Goal: Information Seeking & Learning: Learn about a topic

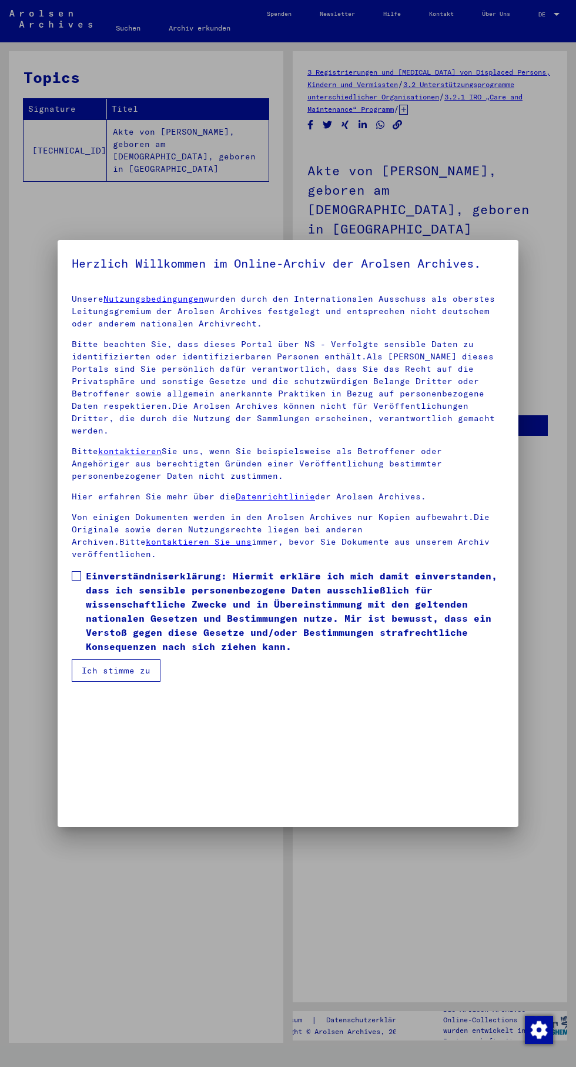
scroll to position [252, 0]
click at [68, 682] on mat-dialog-content "Unsere Nutzungsbedingungen wurden durch den Internationalen Ausschuss als obers…" at bounding box center [288, 483] width 461 height 397
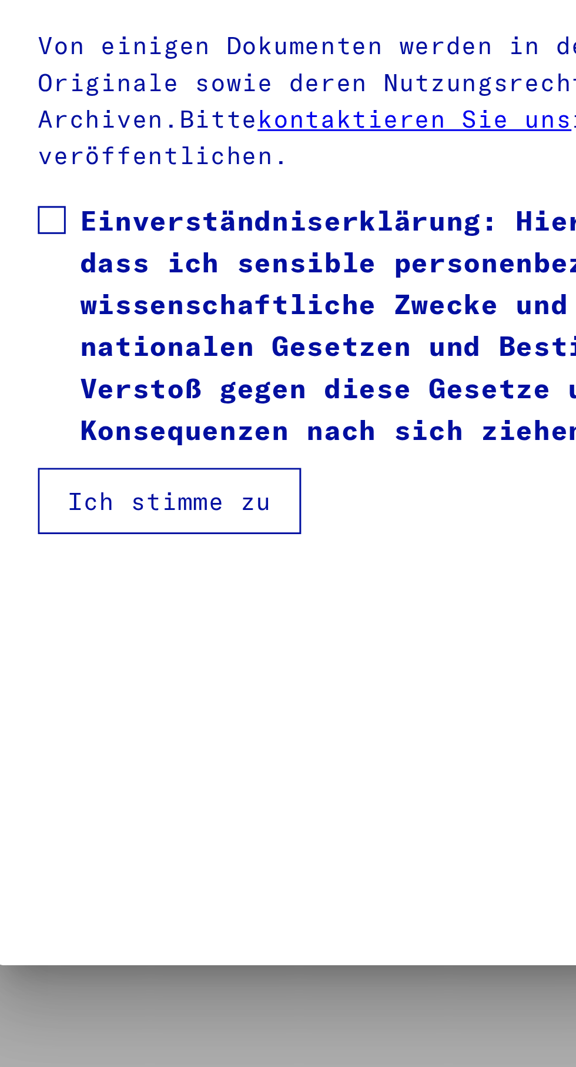
click at [77, 580] on span at bounding box center [76, 575] width 9 height 9
click at [102, 682] on button "Ich stimme zu" at bounding box center [116, 670] width 89 height 22
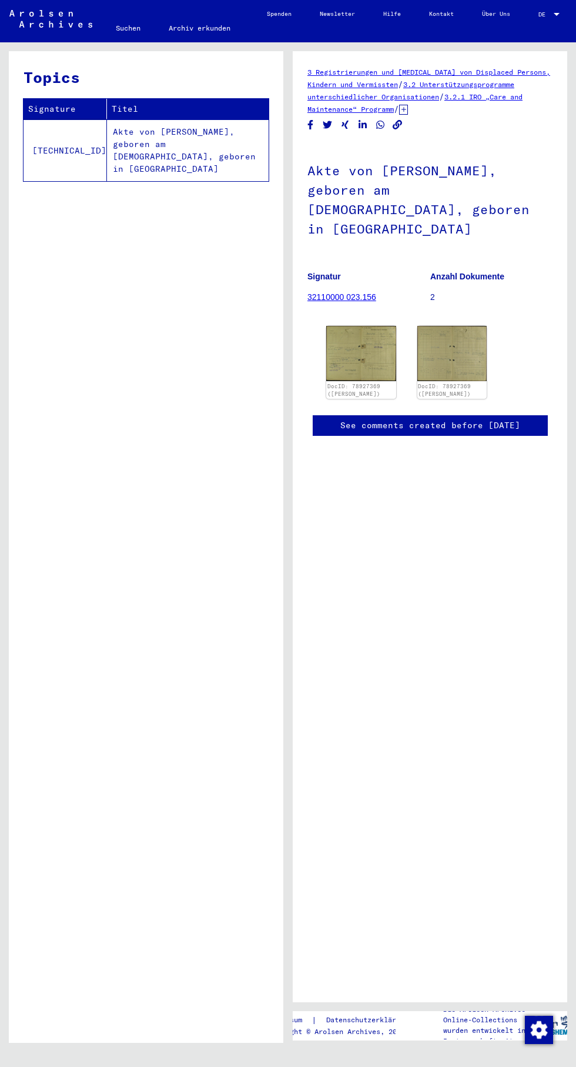
scroll to position [0, 1]
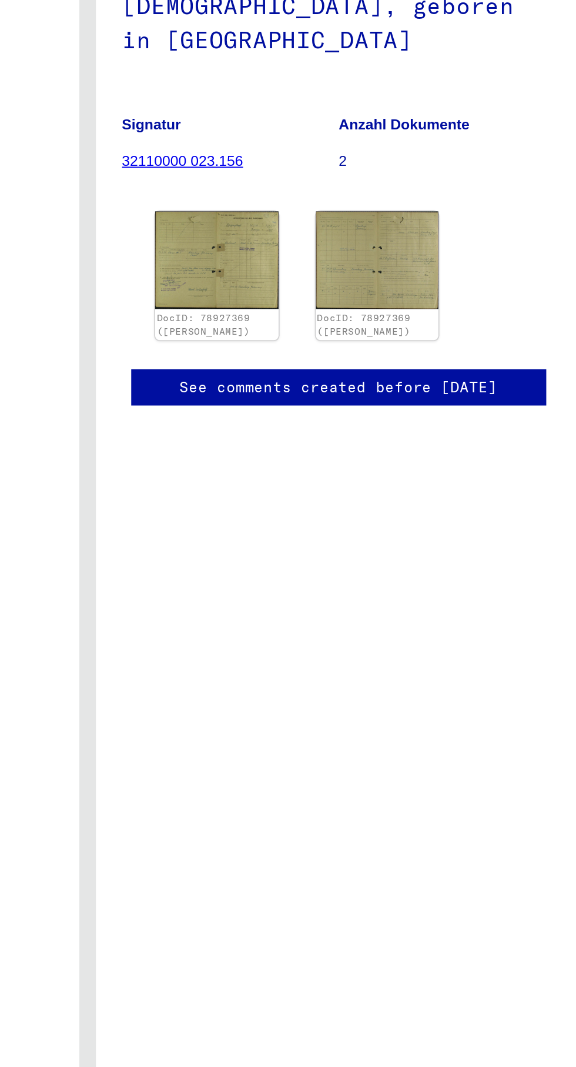
click at [457, 336] on img at bounding box center [452, 353] width 70 height 55
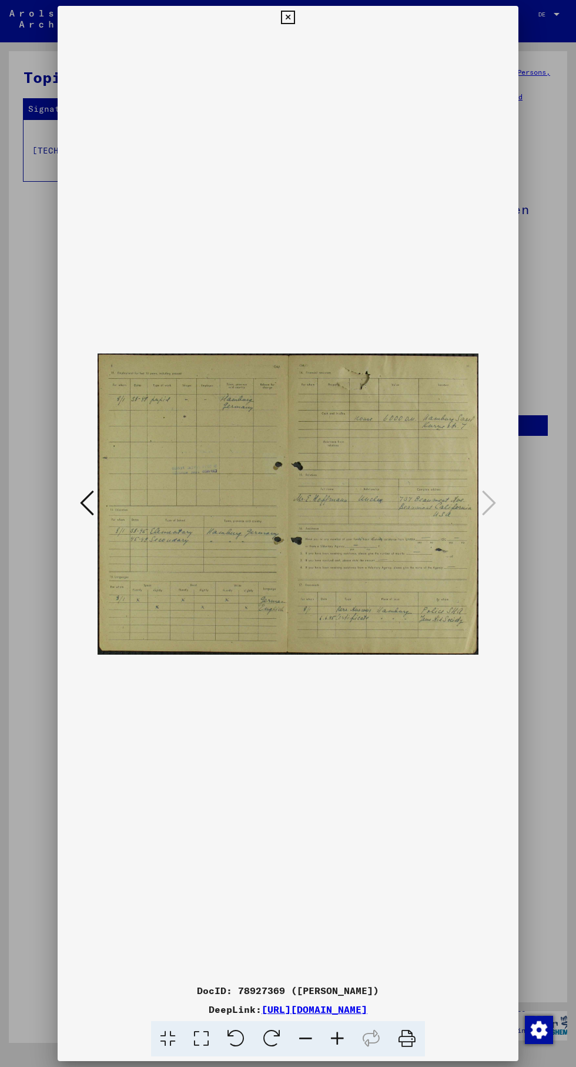
click at [550, 231] on div at bounding box center [288, 533] width 576 height 1067
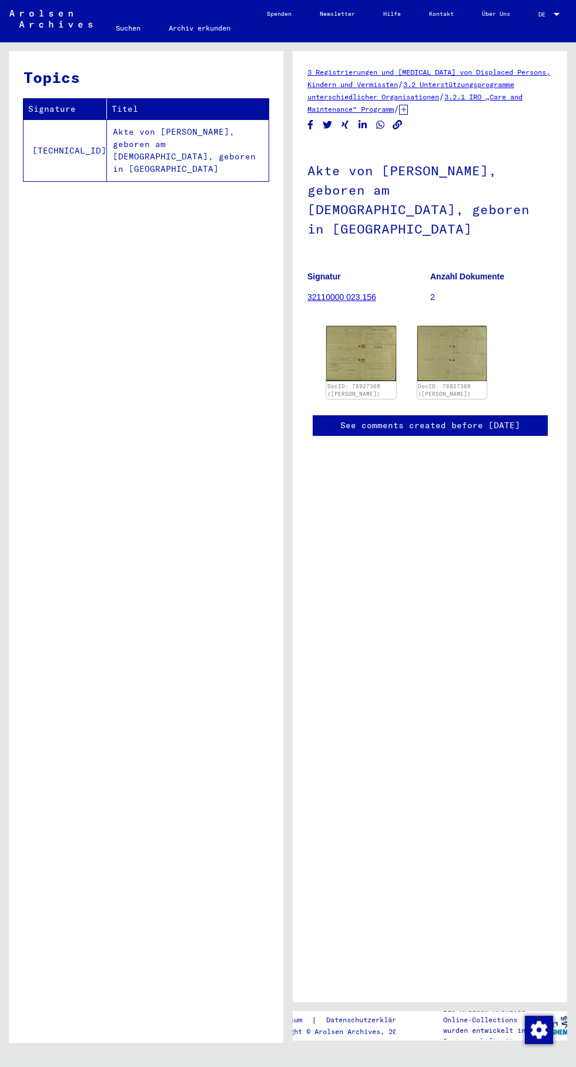
click at [359, 350] on img at bounding box center [361, 353] width 70 height 55
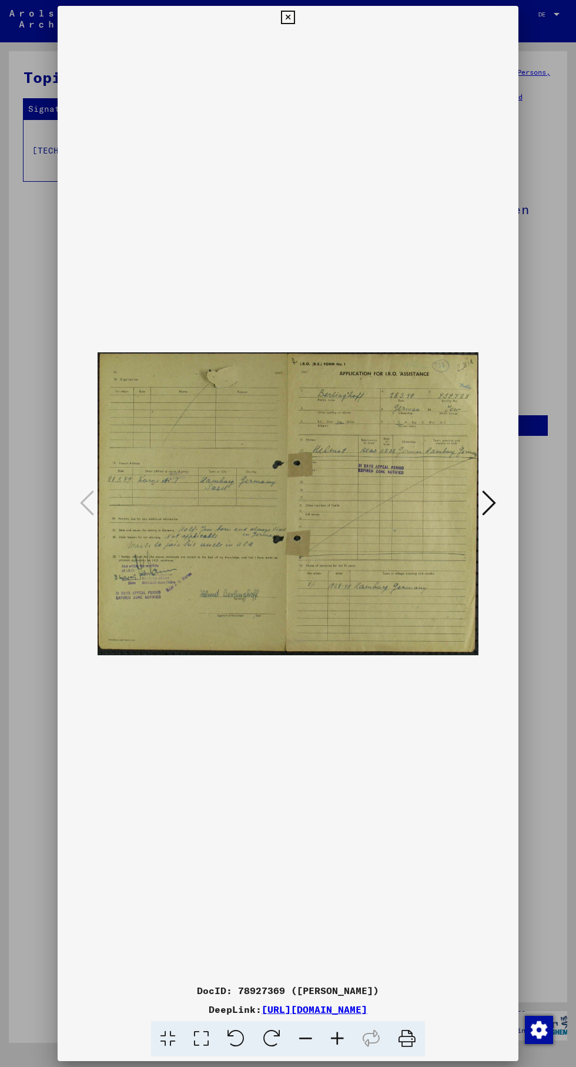
click at [543, 255] on div at bounding box center [288, 533] width 576 height 1067
